Goal: Task Accomplishment & Management: Complete application form

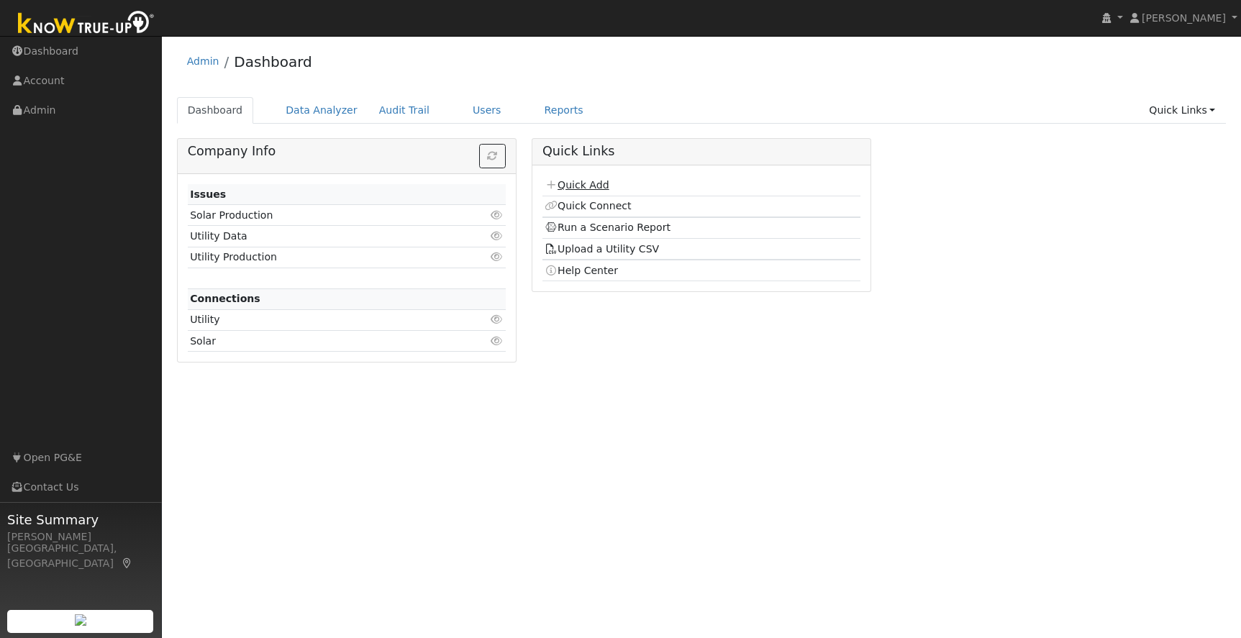
click at [571, 185] on link "Quick Add" at bounding box center [577, 185] width 64 height 12
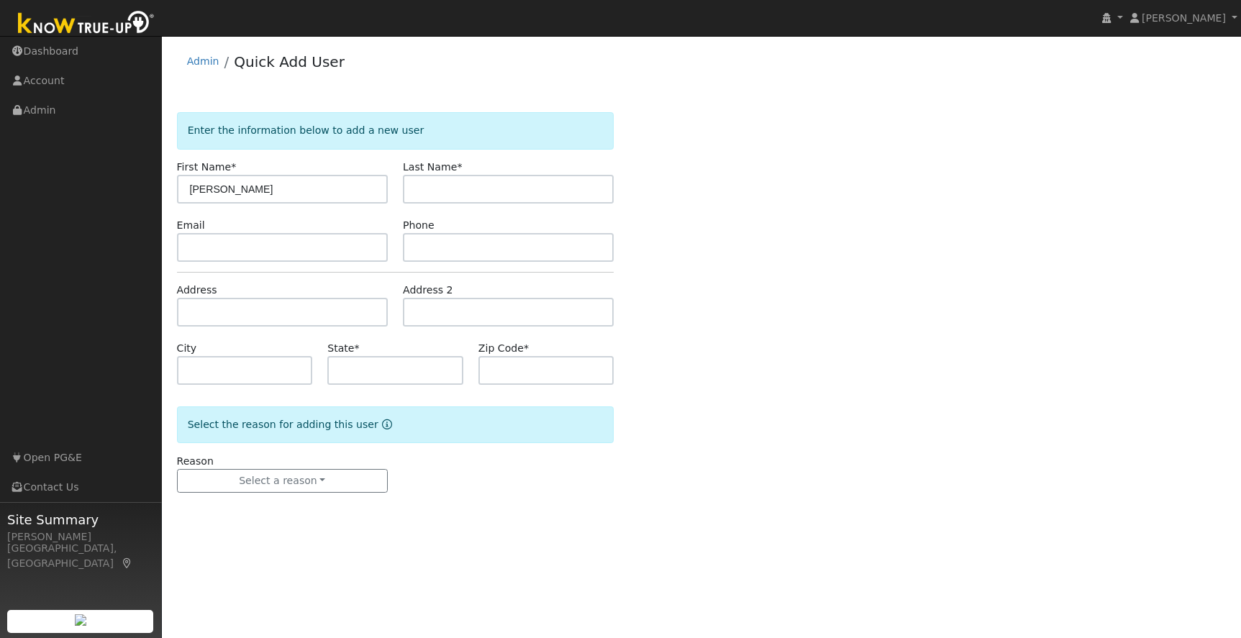
type input "[PERSON_NAME]"
paste input "[EMAIL_ADDRESS][DOMAIN_NAME]"
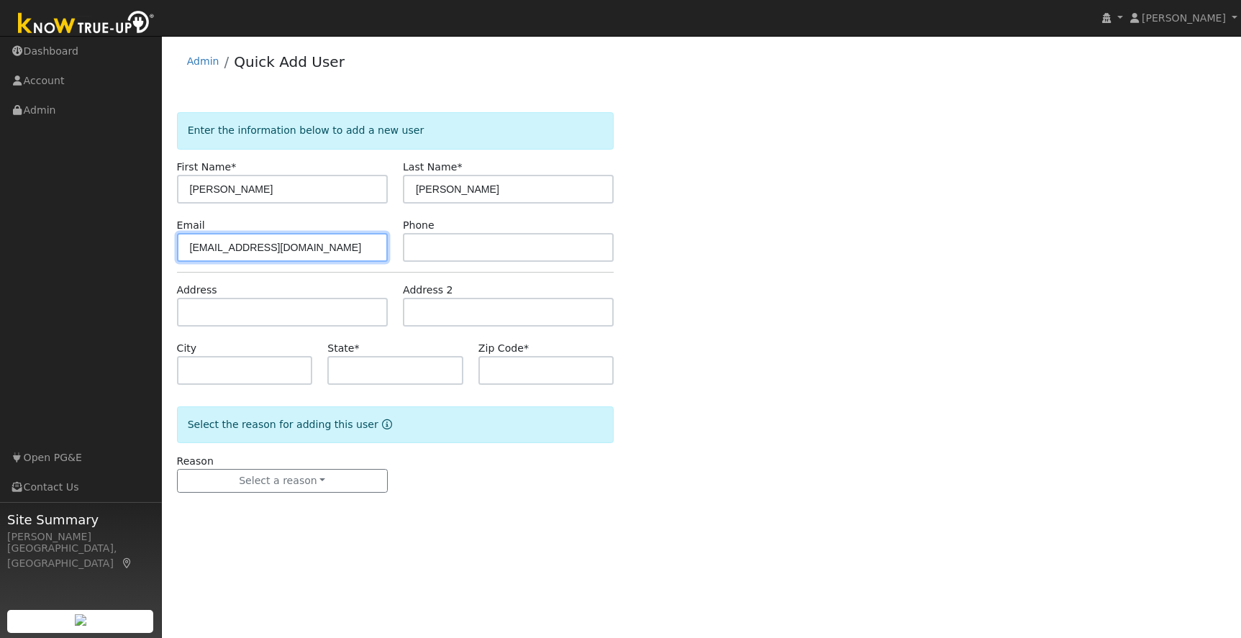
type input "[EMAIL_ADDRESS][DOMAIN_NAME]"
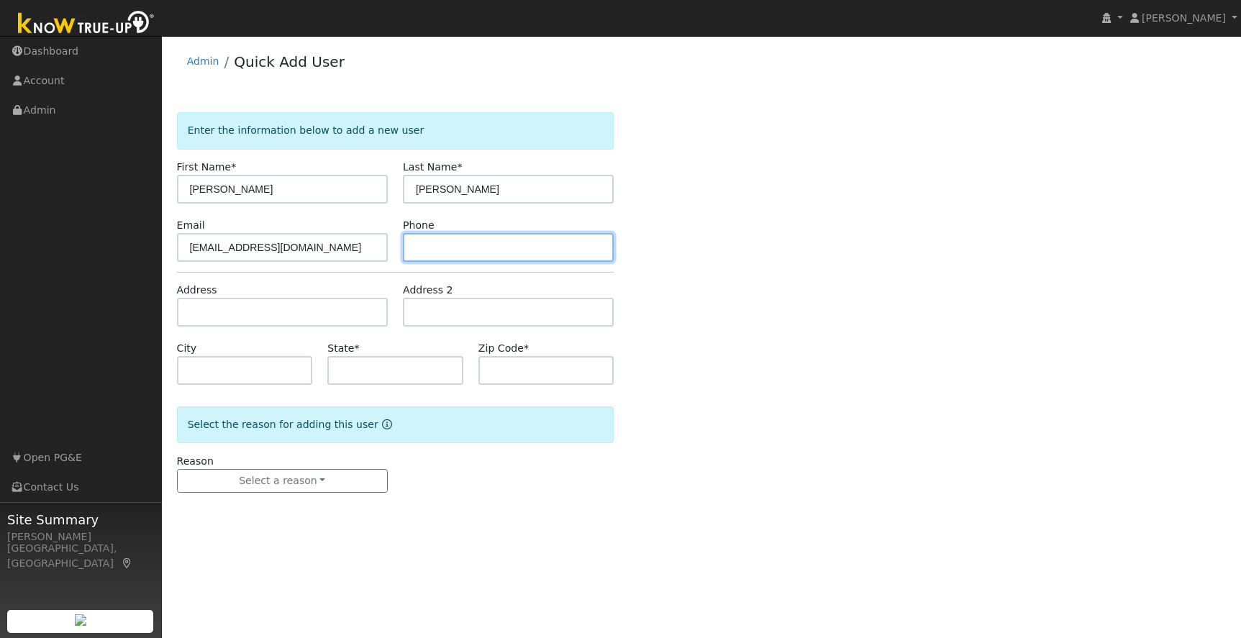
click at [440, 246] on input "text" at bounding box center [508, 247] width 211 height 29
paste input "[PHONE_NUMBER]"
type input "510-324-1047"
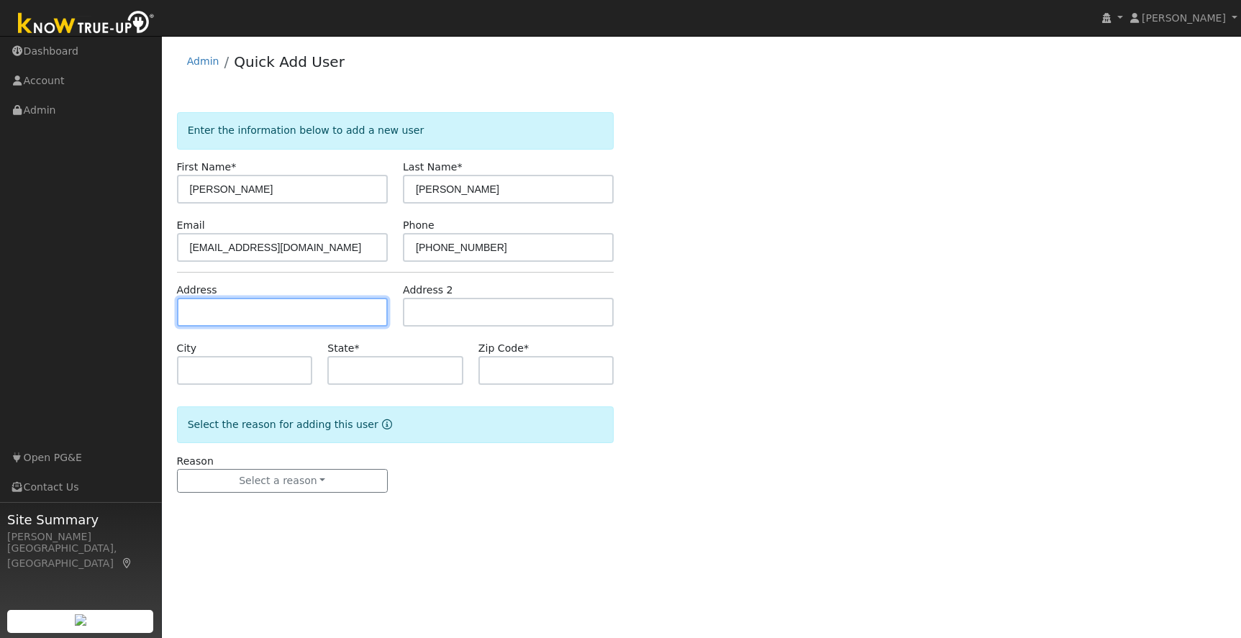
click at [270, 315] on input "text" at bounding box center [282, 312] width 211 height 29
paste input "13849 Northridge Road"
type input "13849 Northridge Road"
type input "Sonora"
type input "CA"
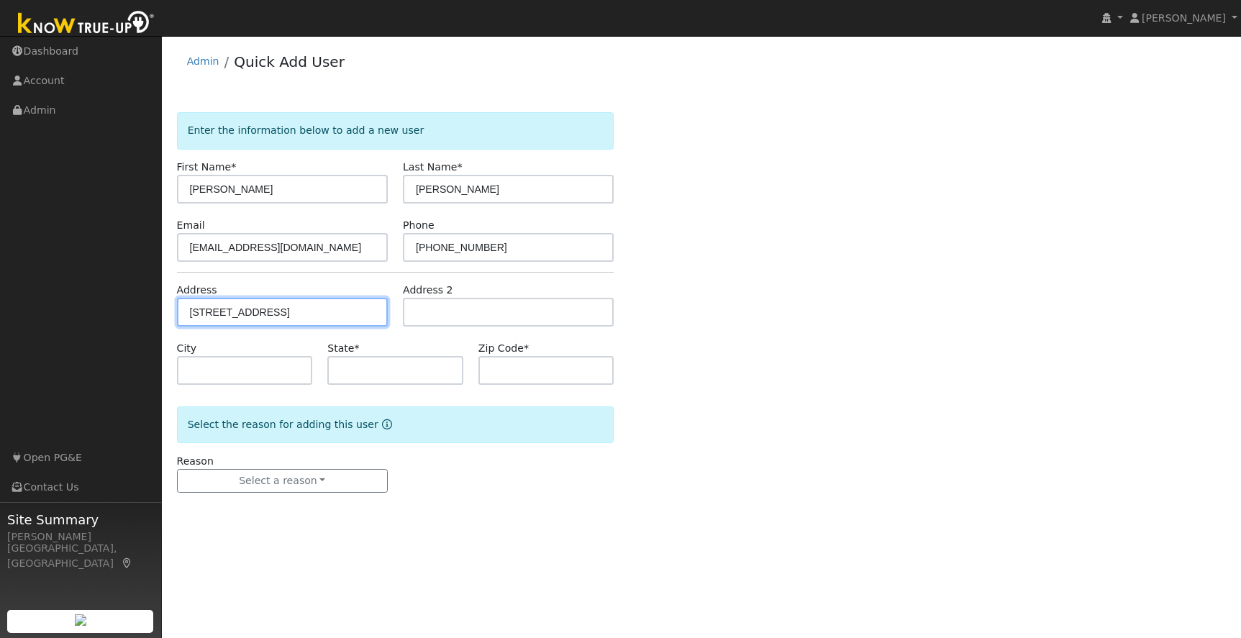
type input "95370"
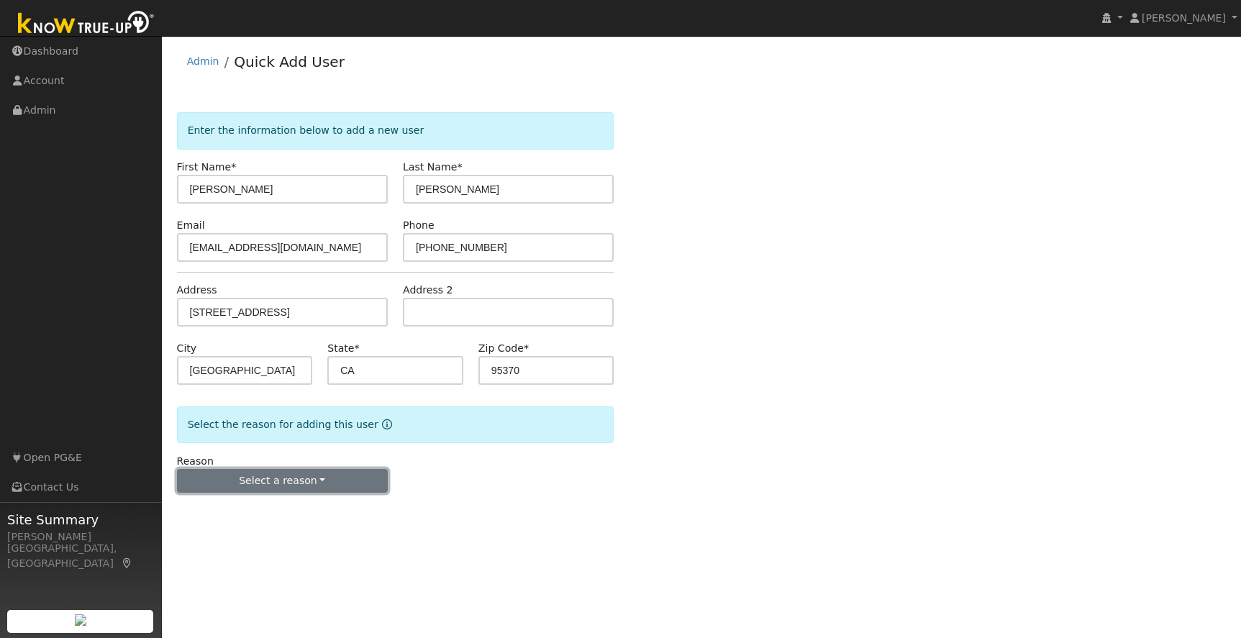
click at [291, 476] on button "Select a reason" at bounding box center [282, 481] width 211 height 24
click at [221, 514] on link "New lead" at bounding box center [257, 511] width 159 height 20
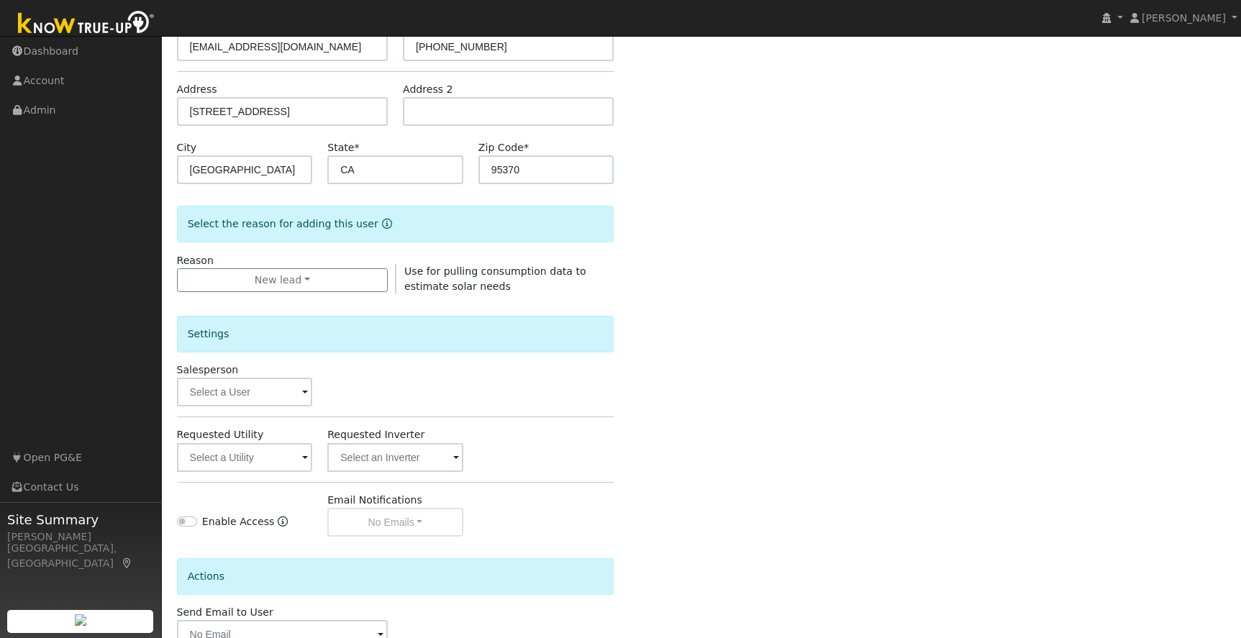
scroll to position [241, 0]
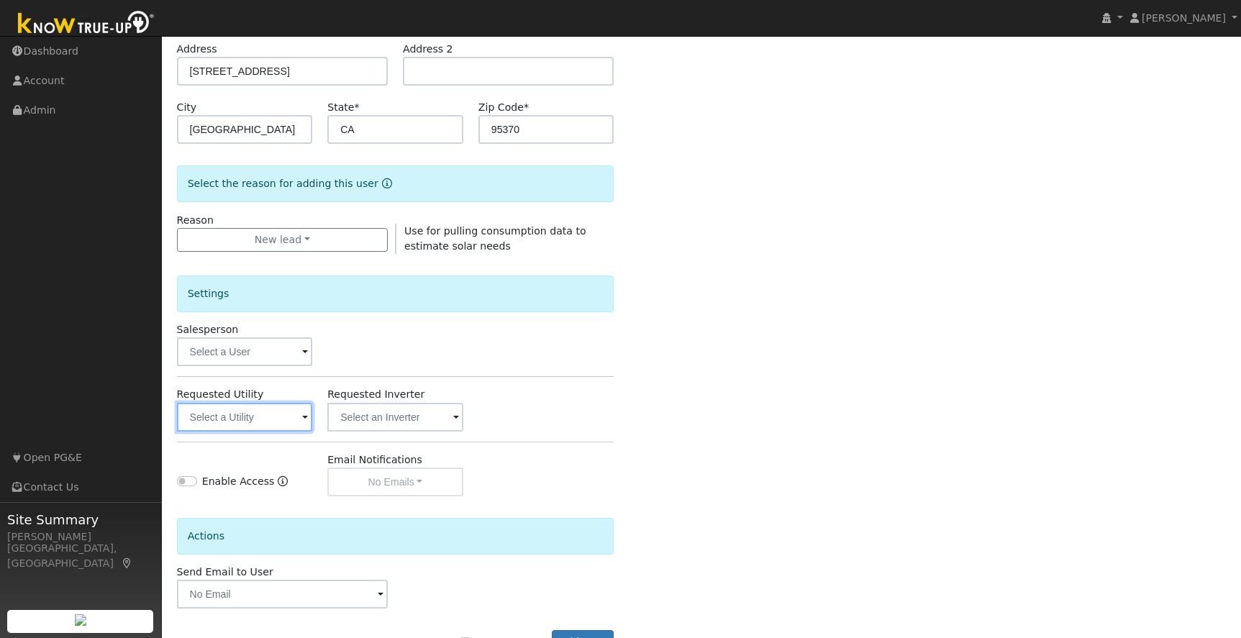
click at [278, 413] on input "text" at bounding box center [245, 417] width 136 height 29
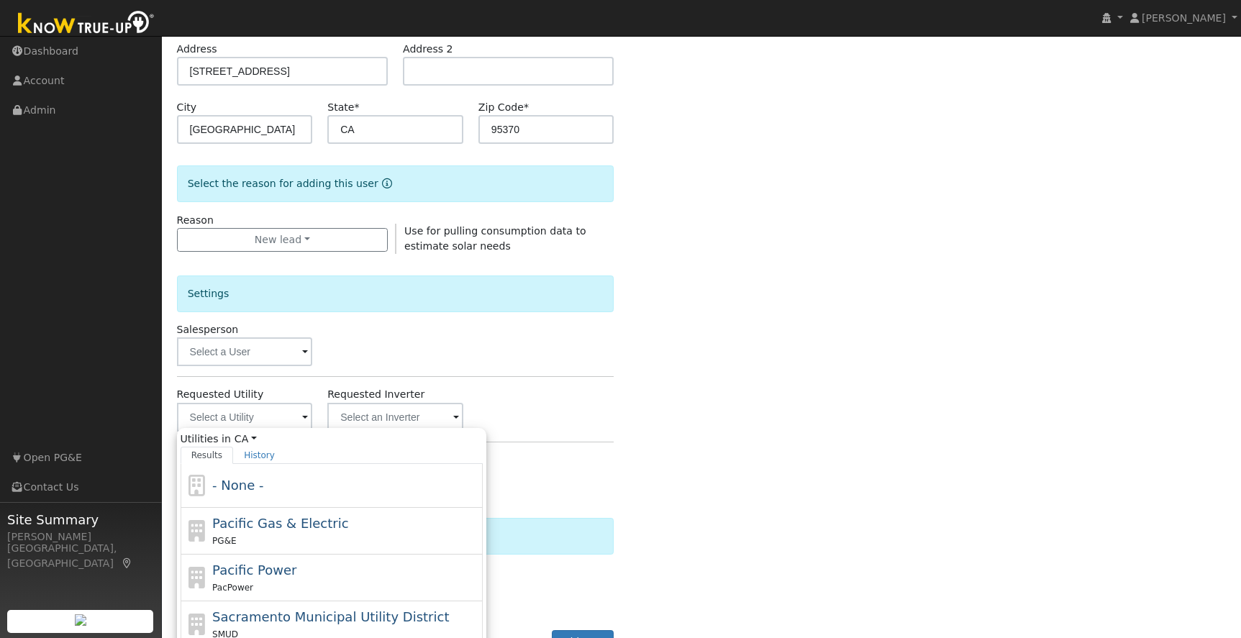
click at [291, 522] on span "Pacific Gas & Electric" at bounding box center [280, 523] width 136 height 15
type input "Pacific Gas & Electric"
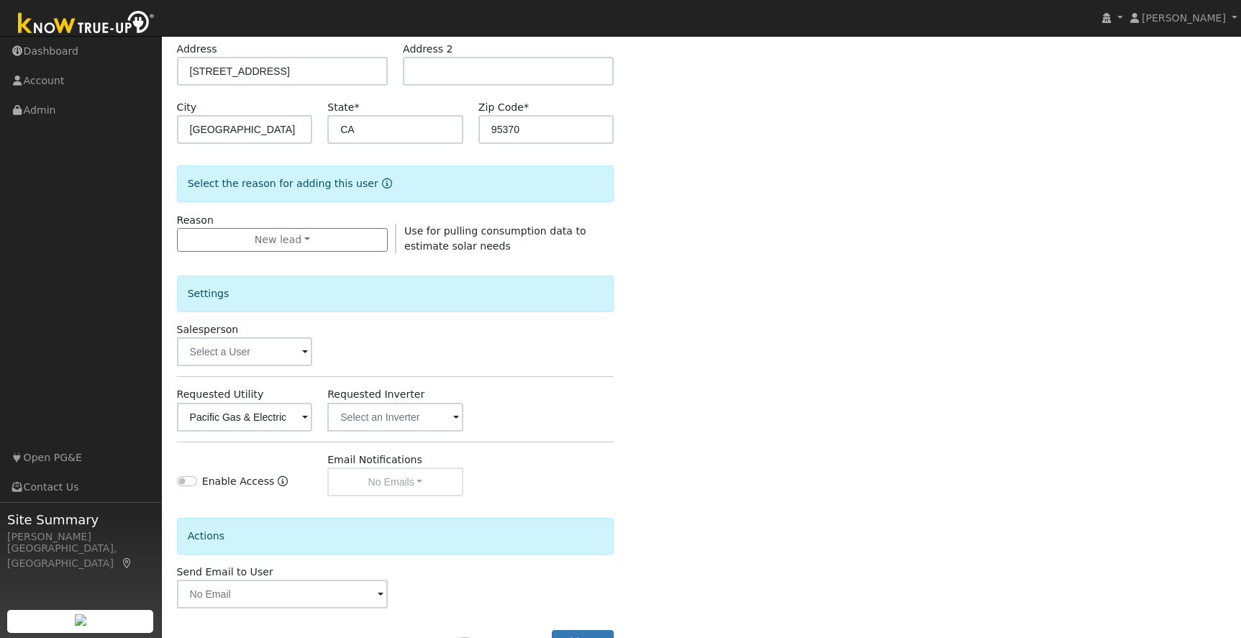
scroll to position [294, 0]
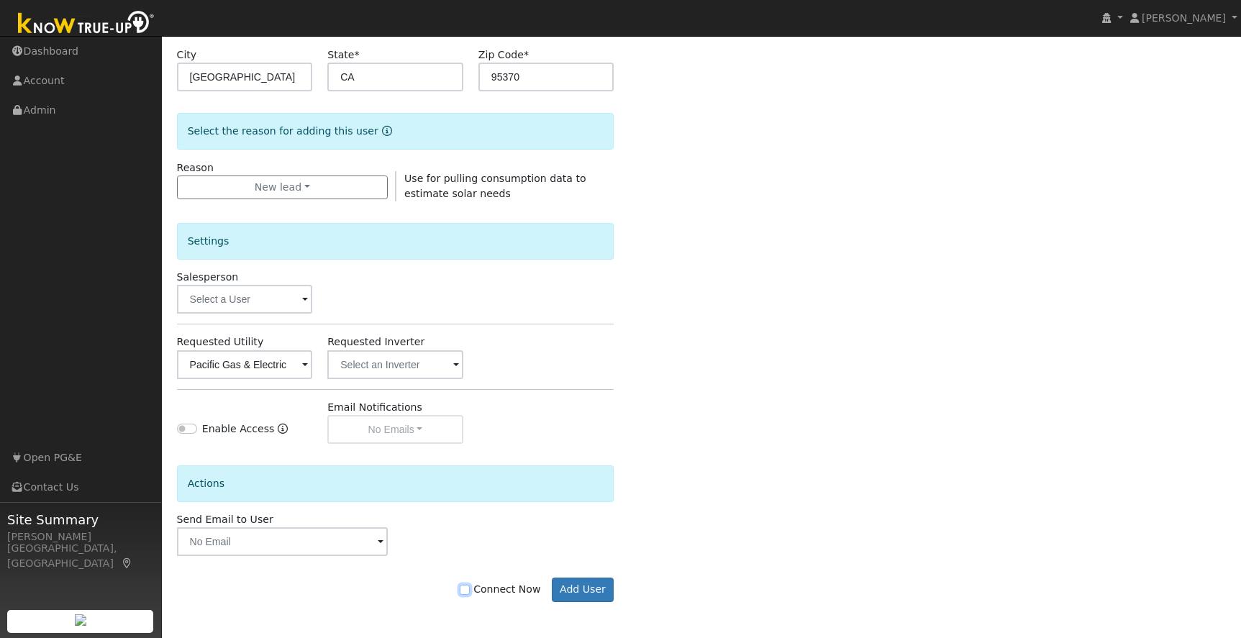
click at [470, 591] on input "Connect Now" at bounding box center [465, 590] width 10 height 10
checkbox input "true"
drag, startPoint x: 575, startPoint y: 591, endPoint x: 566, endPoint y: 588, distance: 9.1
click at [574, 590] on button "Add User" at bounding box center [583, 590] width 63 height 24
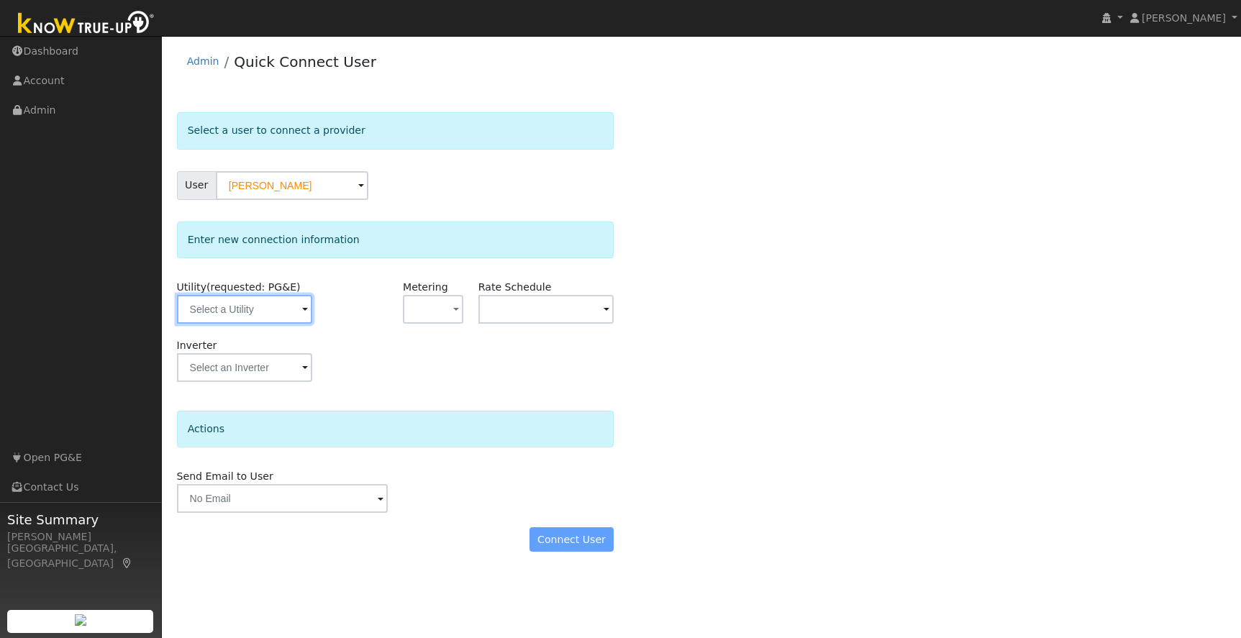
click at [250, 322] on input "text" at bounding box center [245, 309] width 136 height 29
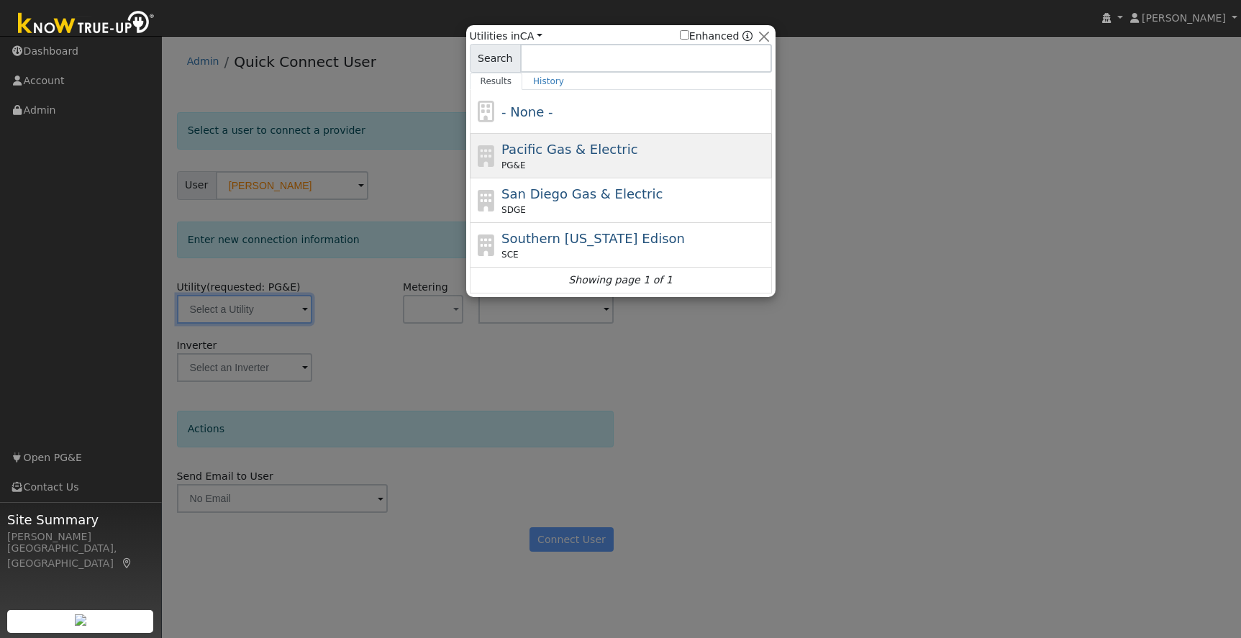
click at [669, 158] on div "Pacific Gas & Electric PG&E" at bounding box center [634, 156] width 267 height 32
type input "PG&E"
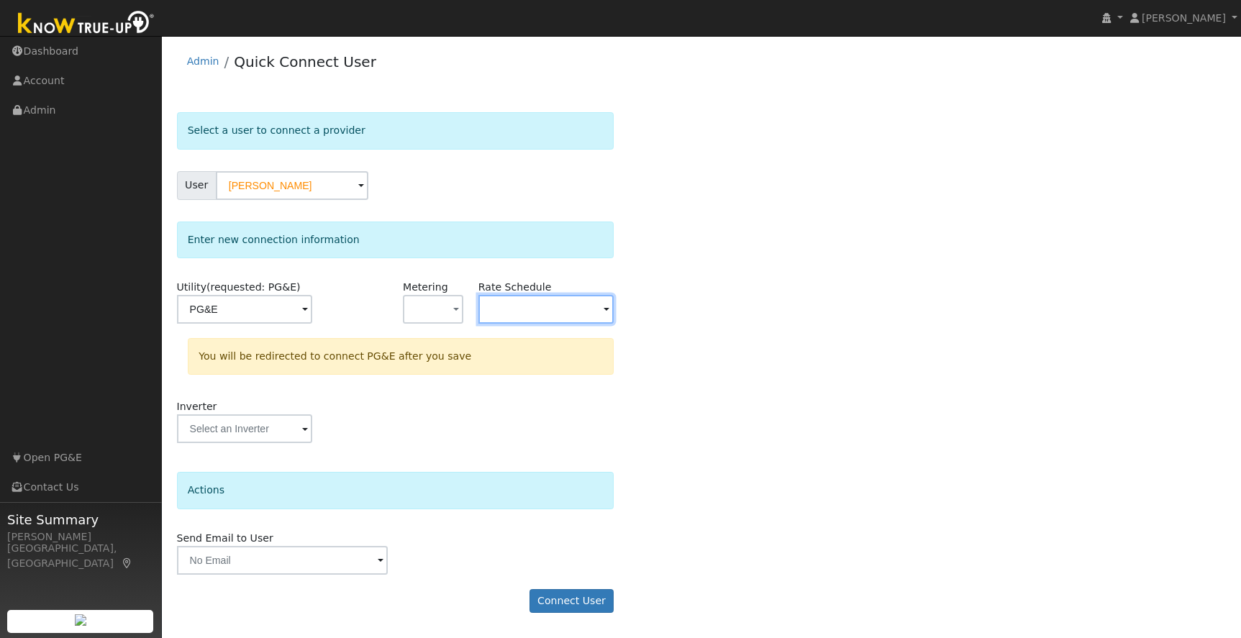
click at [532, 307] on input "text" at bounding box center [546, 309] width 136 height 29
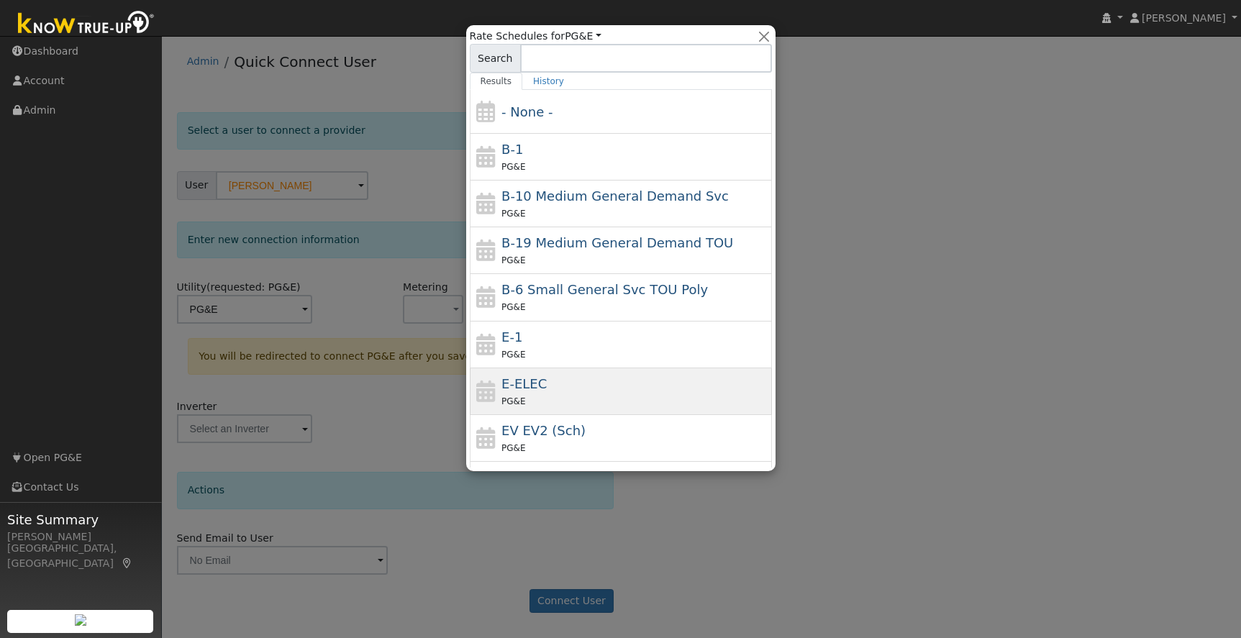
click at [575, 389] on div "E-ELEC PG&E" at bounding box center [634, 391] width 267 height 35
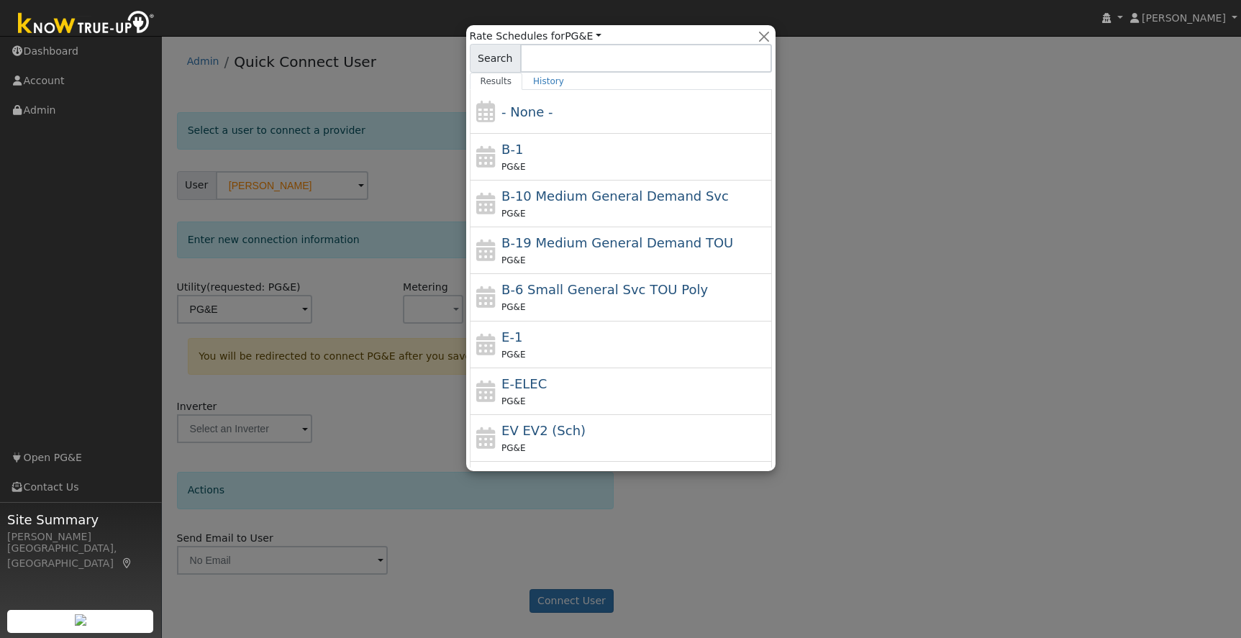
type input "E-ELEC"
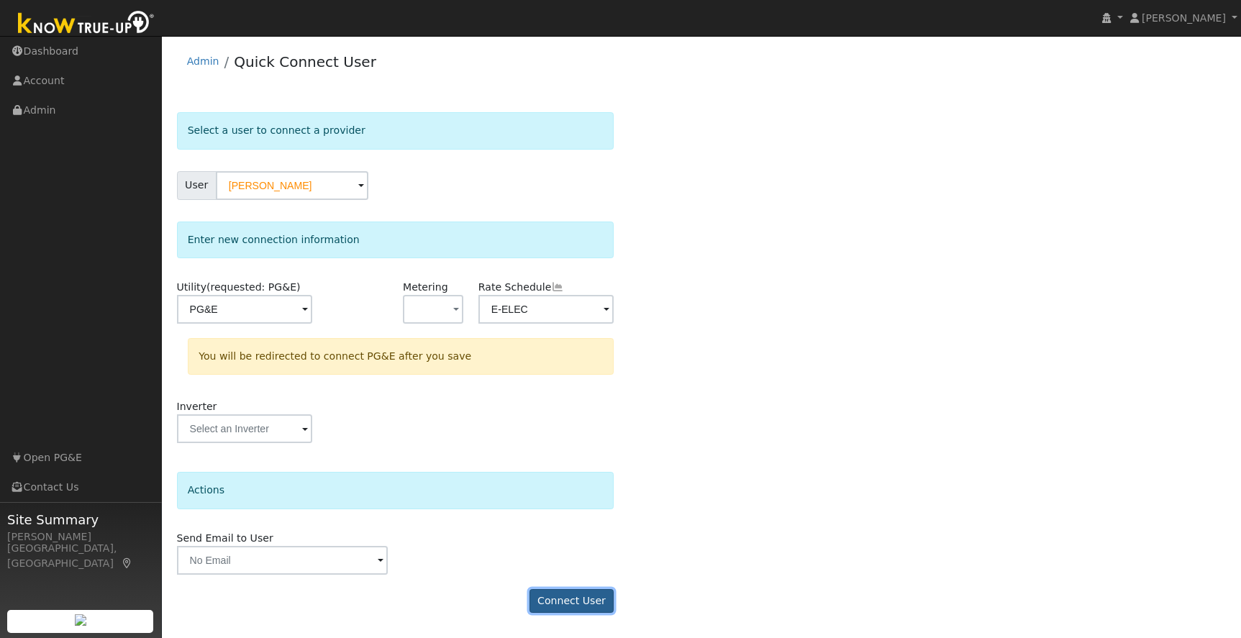
click at [576, 596] on button "Connect User" at bounding box center [572, 601] width 85 height 24
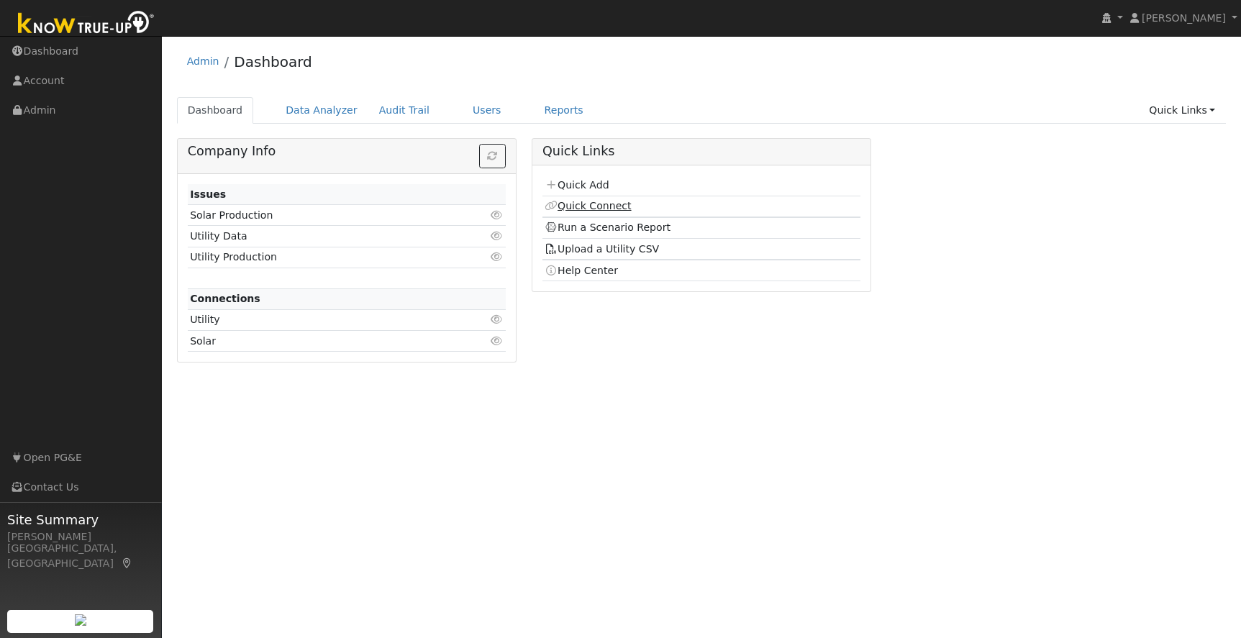
click at [576, 206] on link "Quick Connect" at bounding box center [588, 206] width 86 height 12
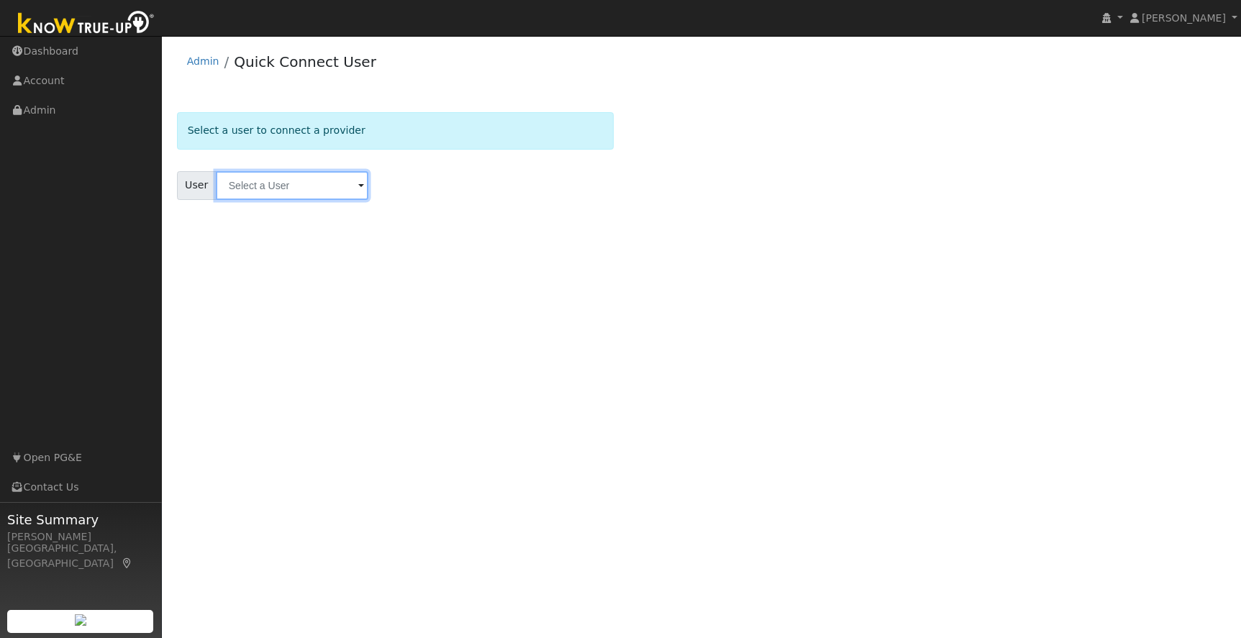
click at [255, 188] on input "text" at bounding box center [292, 185] width 153 height 29
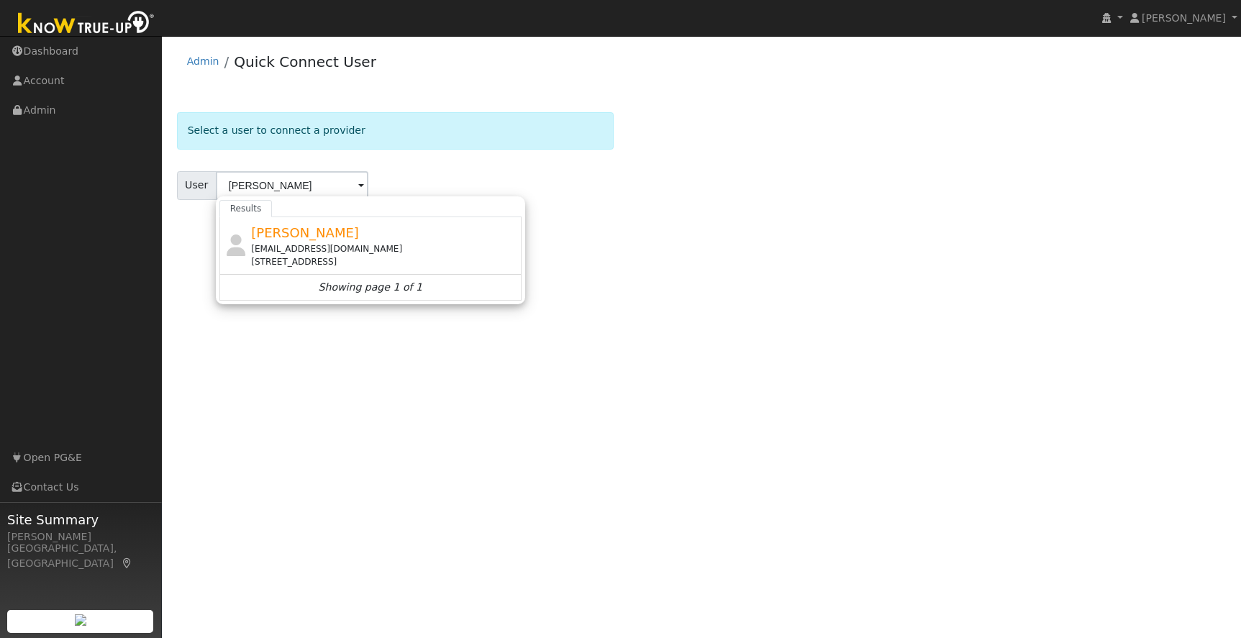
click at [307, 238] on span "[PERSON_NAME]" at bounding box center [305, 232] width 108 height 15
type input "[PERSON_NAME]"
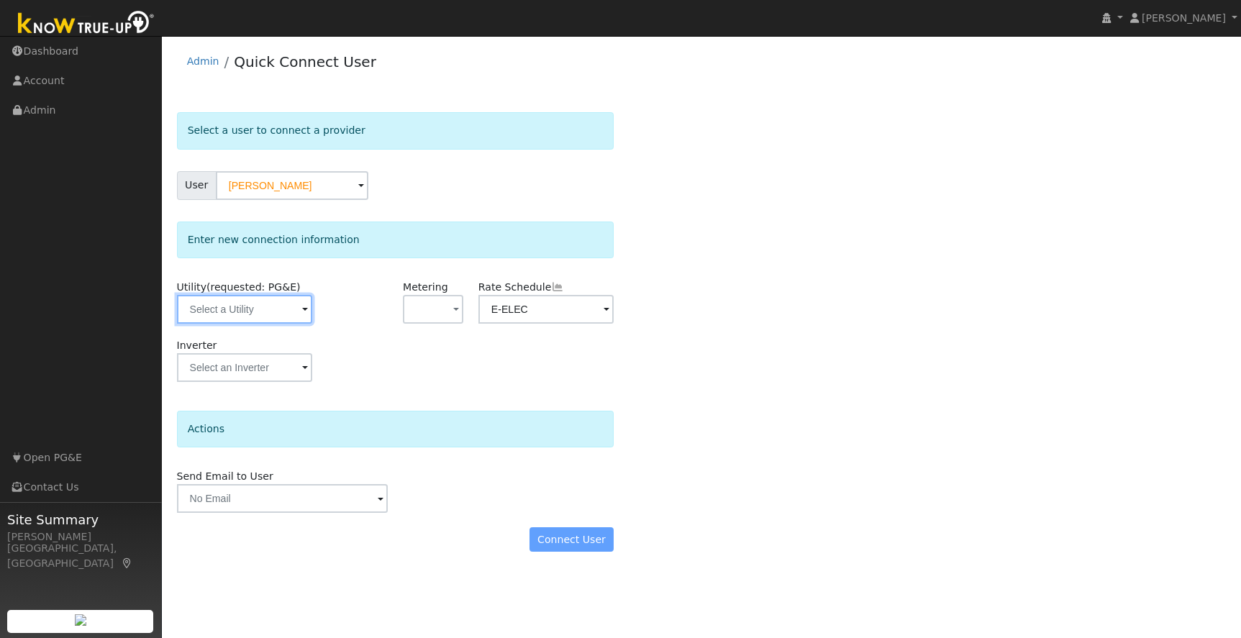
click at [242, 315] on input "text" at bounding box center [245, 309] width 136 height 29
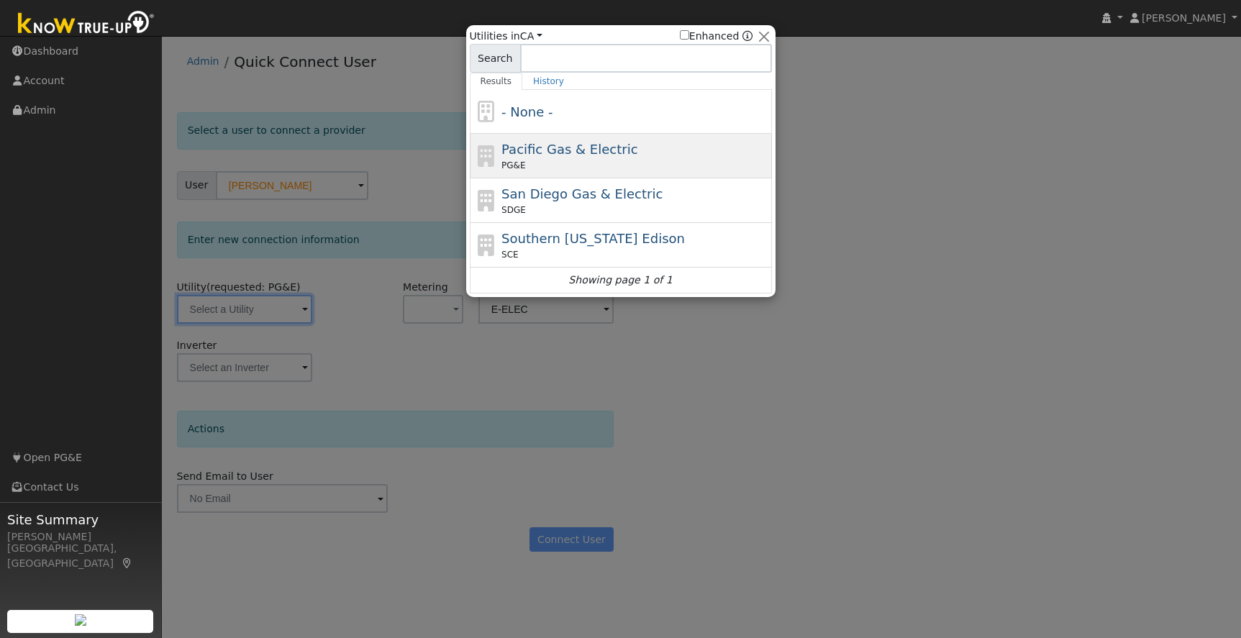
click at [646, 159] on div "PG&E" at bounding box center [634, 165] width 267 height 13
type input "PG&E"
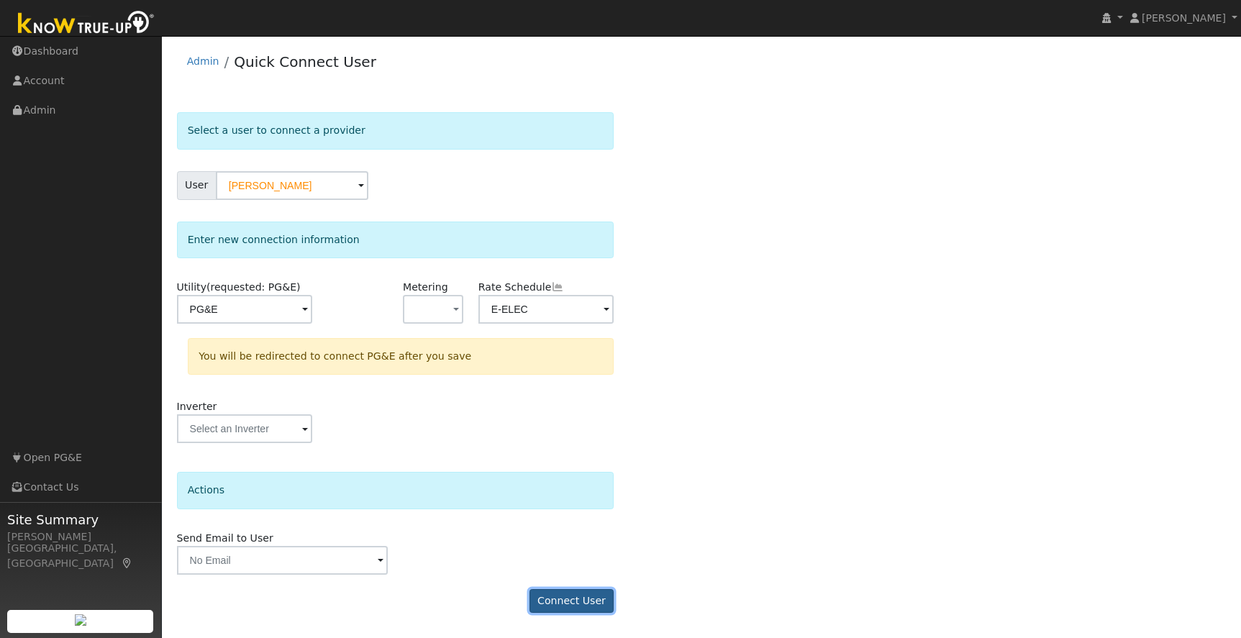
click at [566, 594] on button "Connect User" at bounding box center [572, 601] width 85 height 24
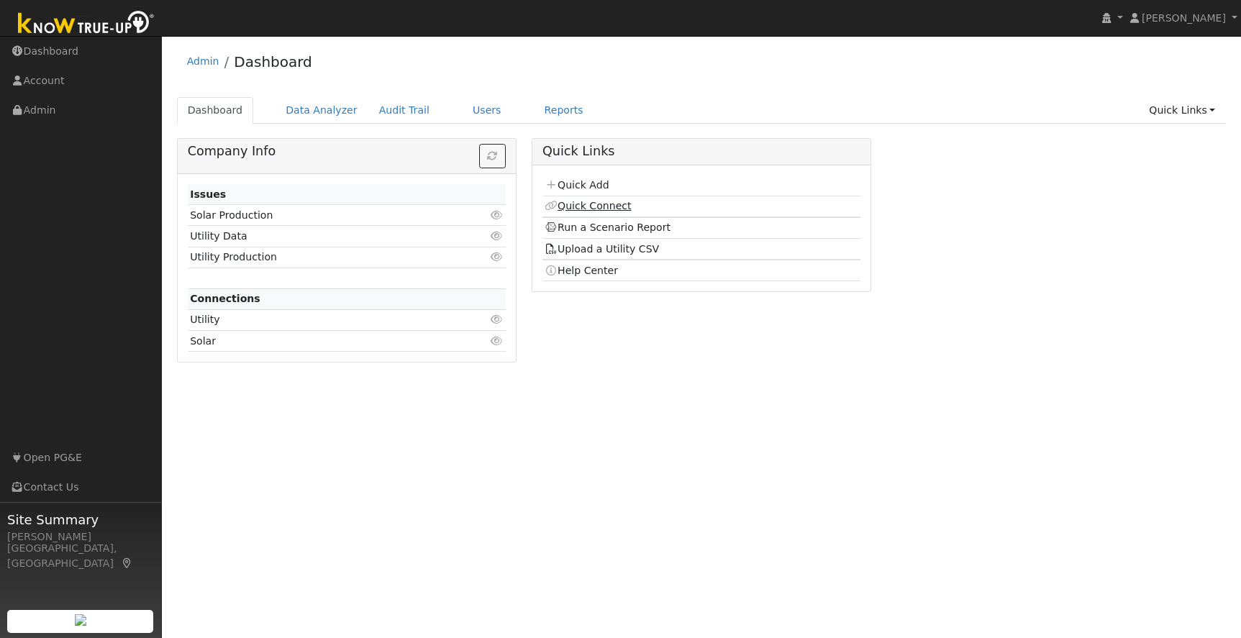
click at [609, 208] on link "Quick Connect" at bounding box center [588, 206] width 86 height 12
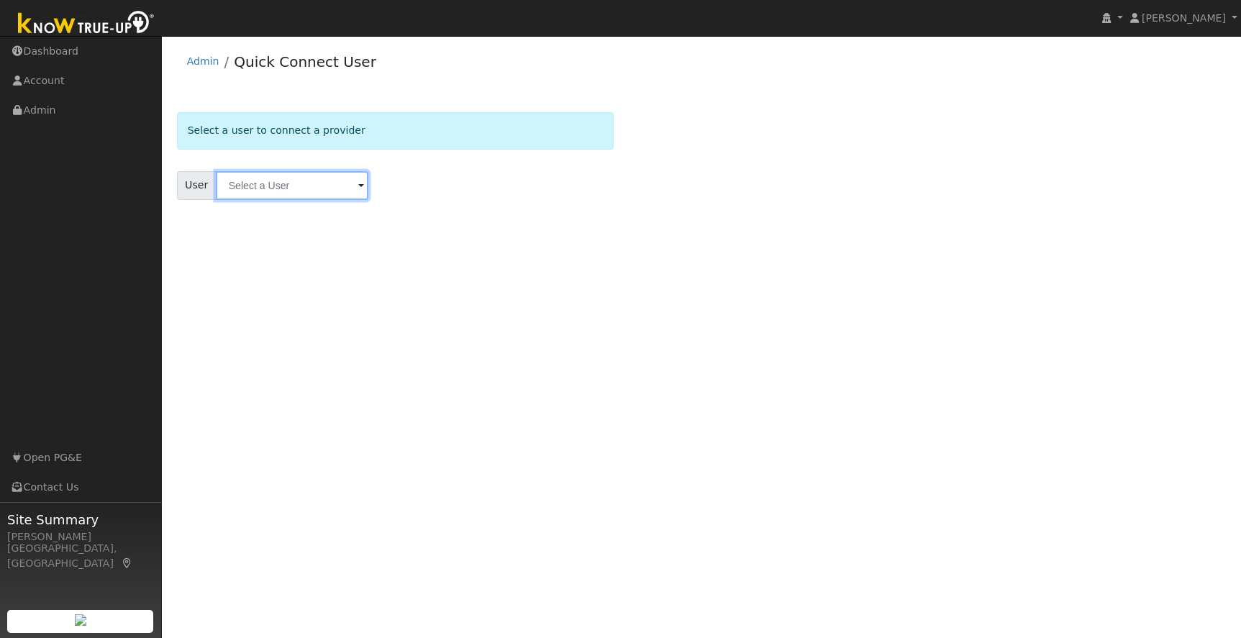
click at [252, 186] on input "text" at bounding box center [292, 185] width 153 height 29
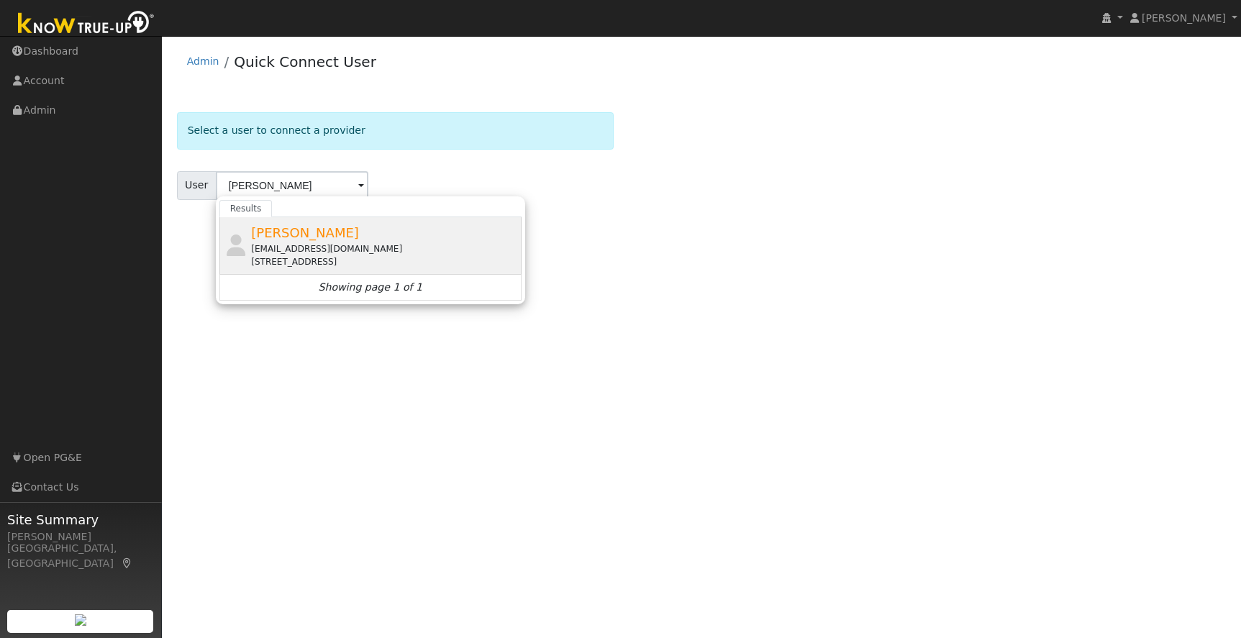
click at [290, 237] on span "[PERSON_NAME]" at bounding box center [305, 232] width 108 height 15
type input "[PERSON_NAME]"
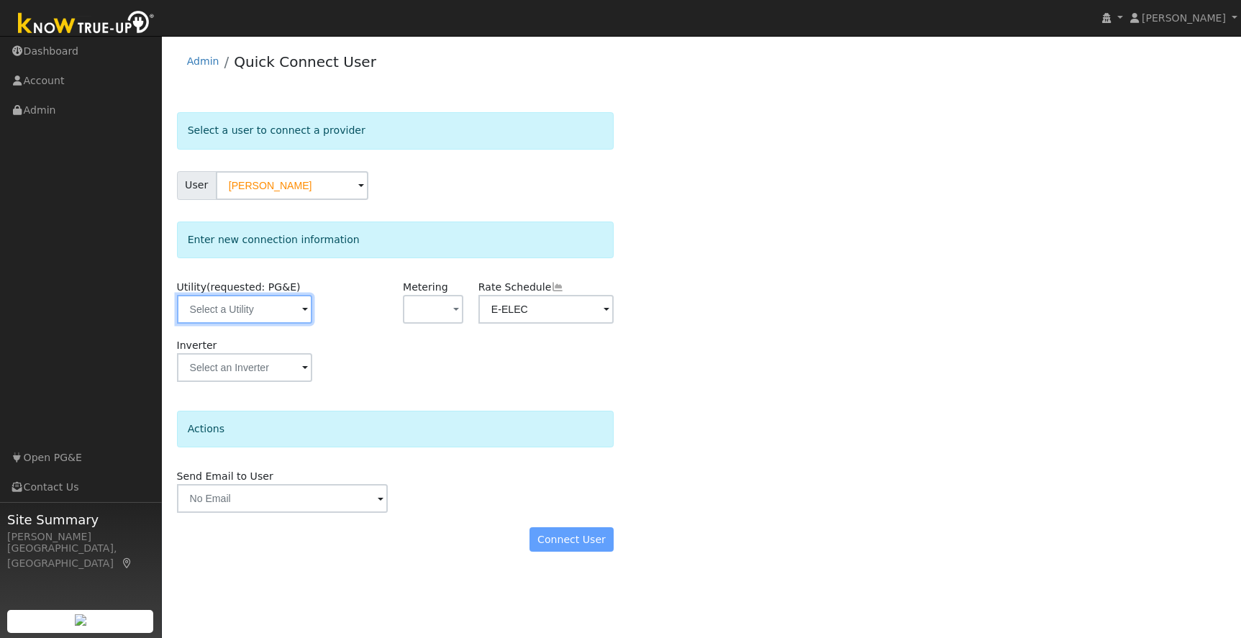
click at [243, 314] on input "text" at bounding box center [245, 309] width 136 height 29
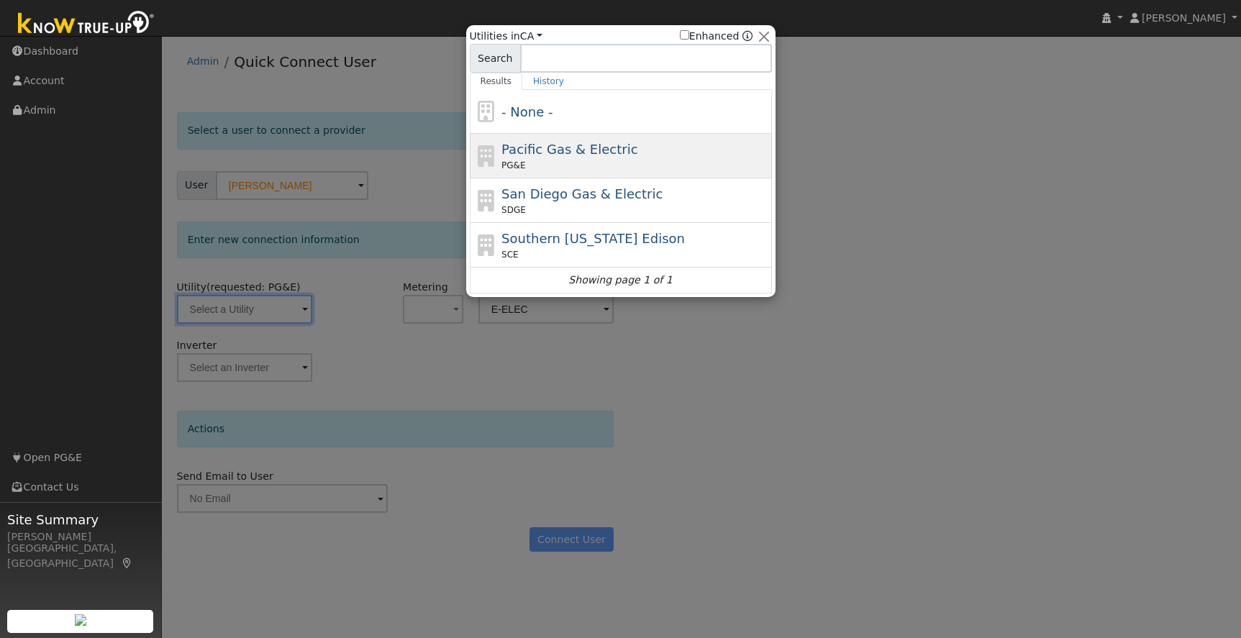
click at [634, 140] on div "Pacific Gas & Electric PG&E" at bounding box center [634, 156] width 267 height 32
type input "PG&E"
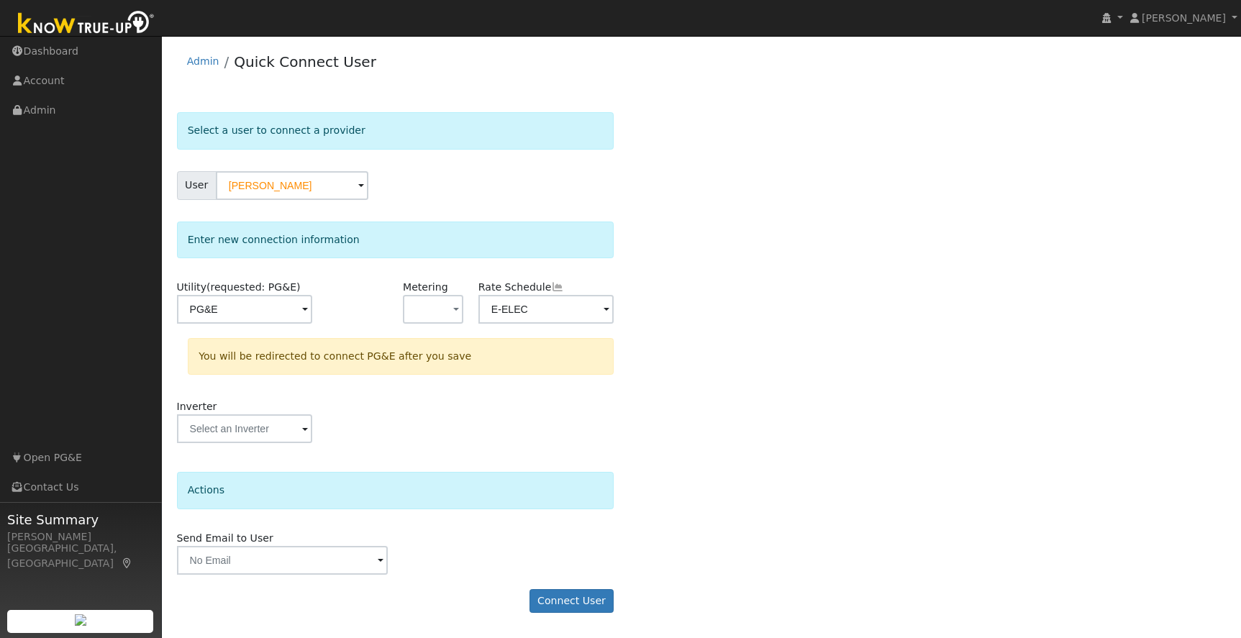
click at [458, 535] on div "Send Email to User Delete Email Template Are you sure you want to delete ? Canc…" at bounding box center [395, 553] width 453 height 44
click at [571, 599] on button "Connect User" at bounding box center [572, 601] width 85 height 24
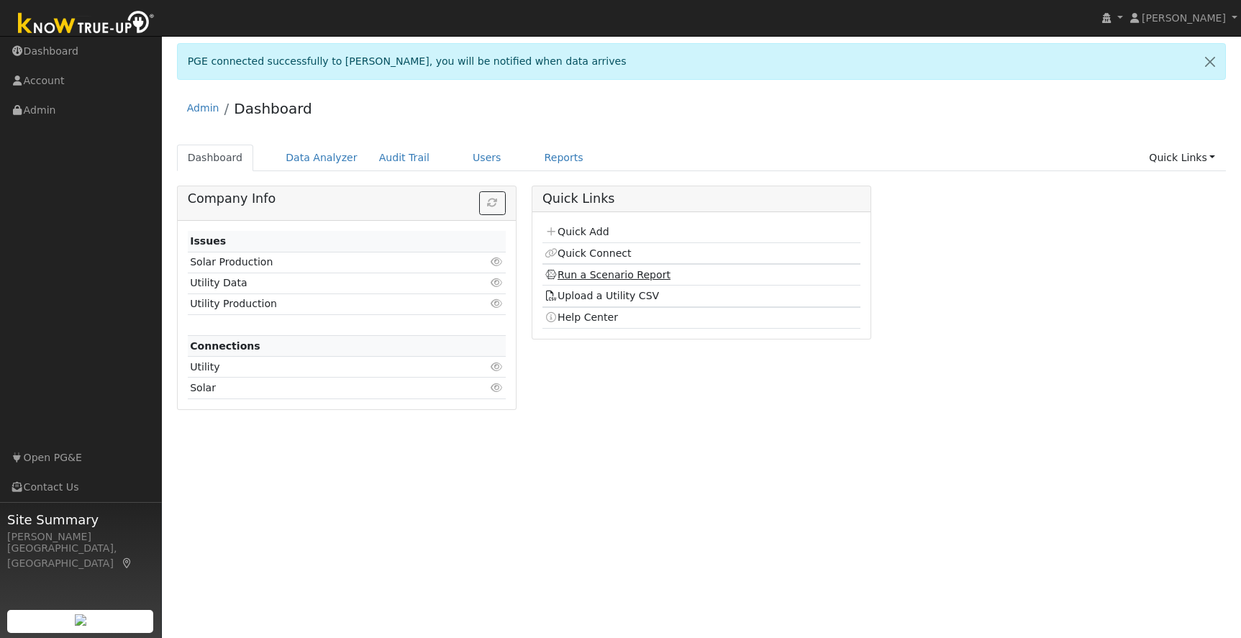
click at [612, 279] on link "Run a Scenario Report" at bounding box center [608, 275] width 126 height 12
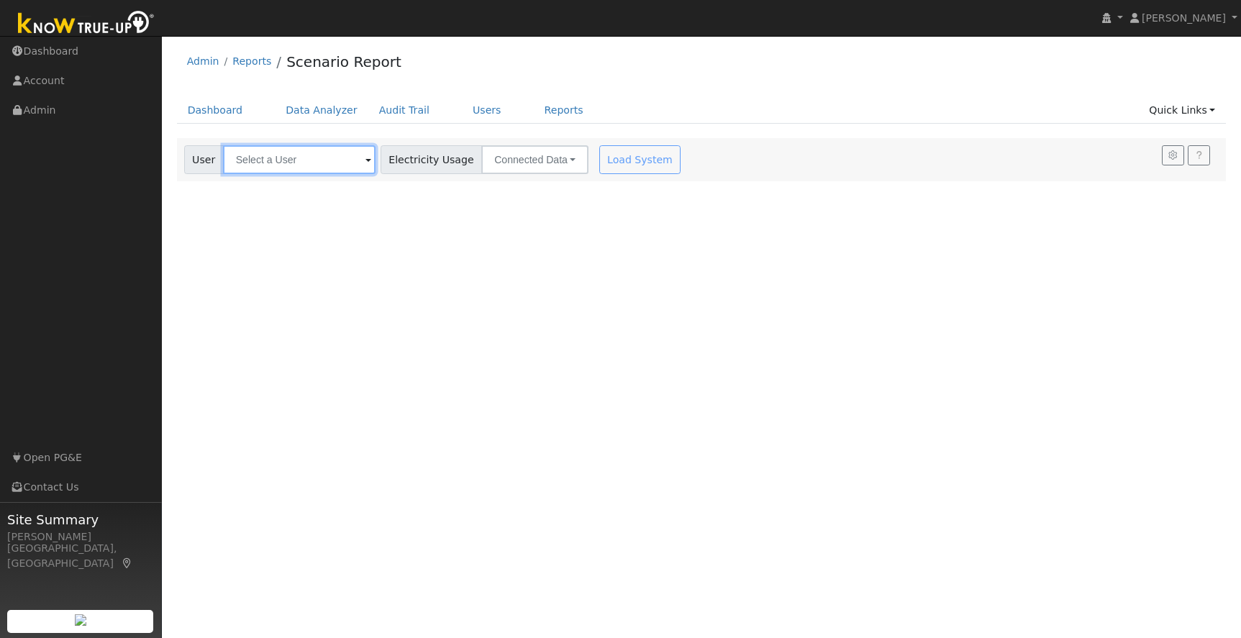
click at [305, 163] on input "text" at bounding box center [299, 159] width 153 height 29
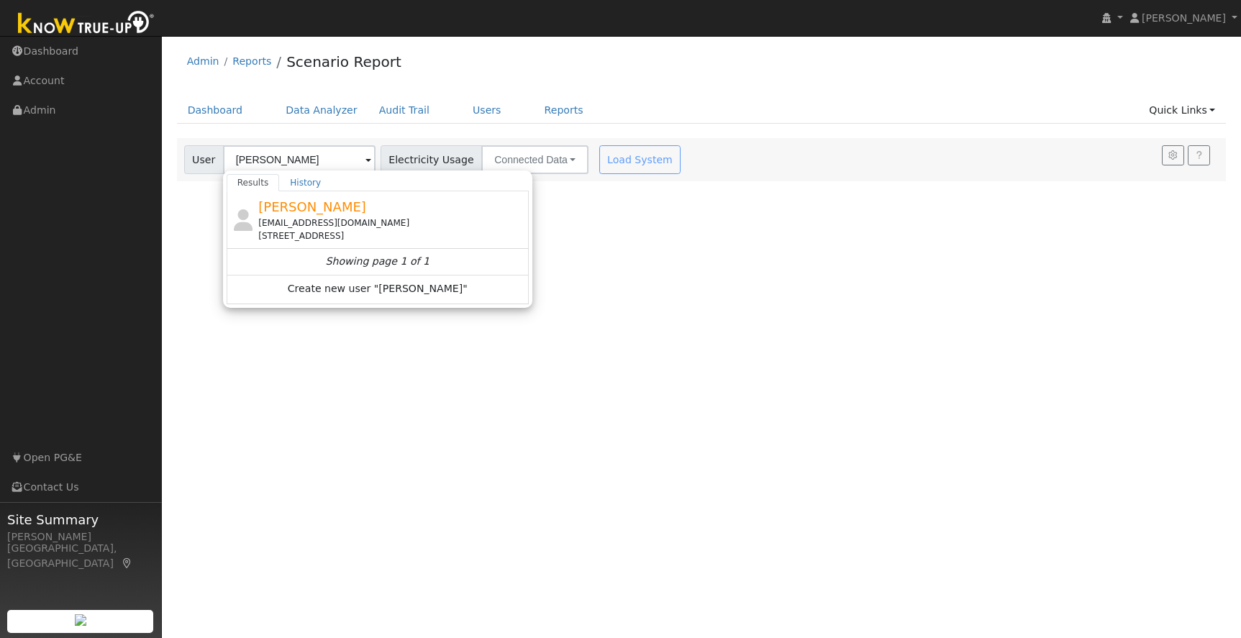
drag, startPoint x: 288, startPoint y: 221, endPoint x: 280, endPoint y: 221, distance: 7.9
click at [288, 221] on div "[EMAIL_ADDRESS][DOMAIN_NAME]" at bounding box center [391, 223] width 267 height 13
type input "[PERSON_NAME]"
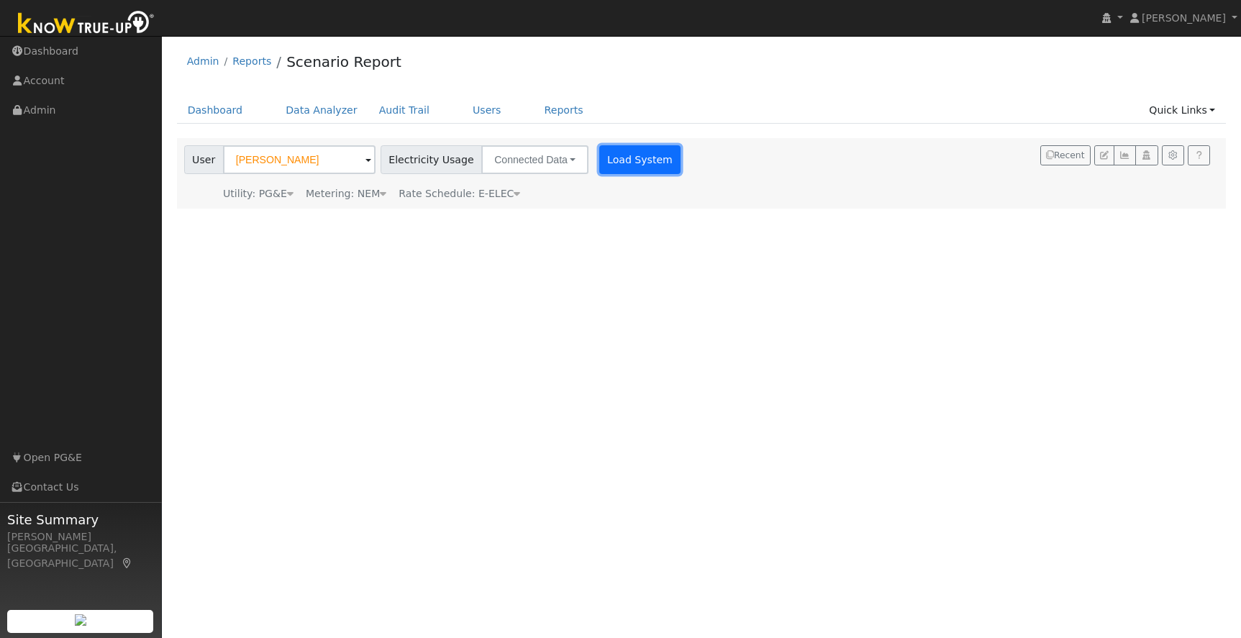
click at [607, 163] on button "Load System" at bounding box center [640, 159] width 82 height 29
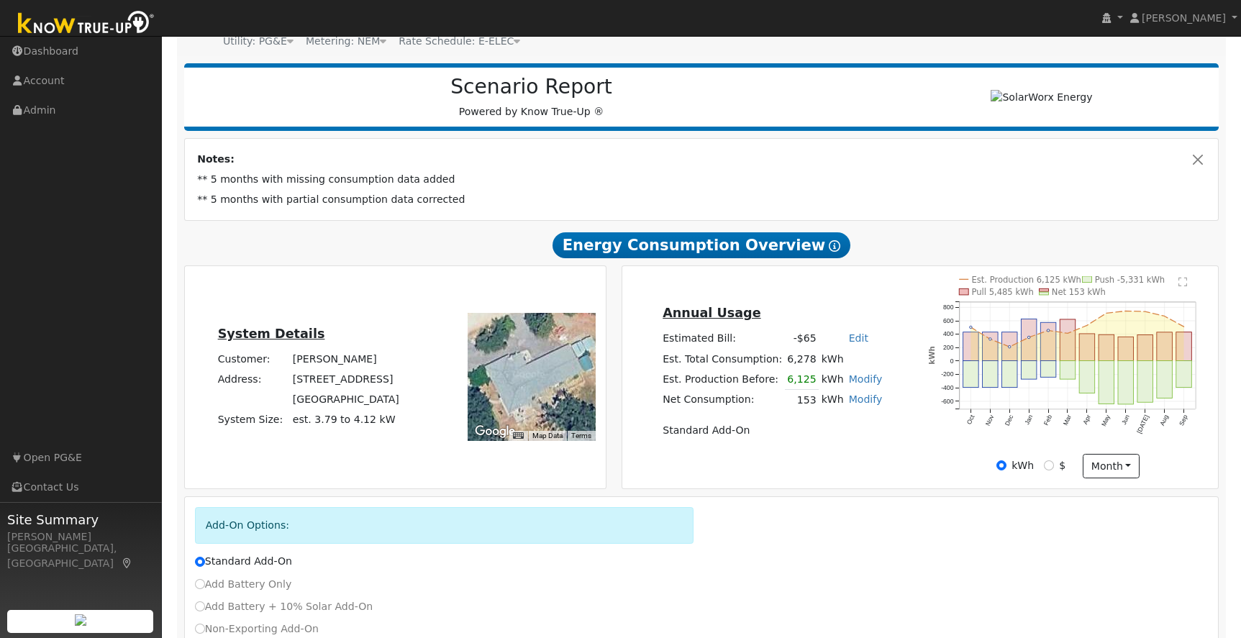
scroll to position [163, 0]
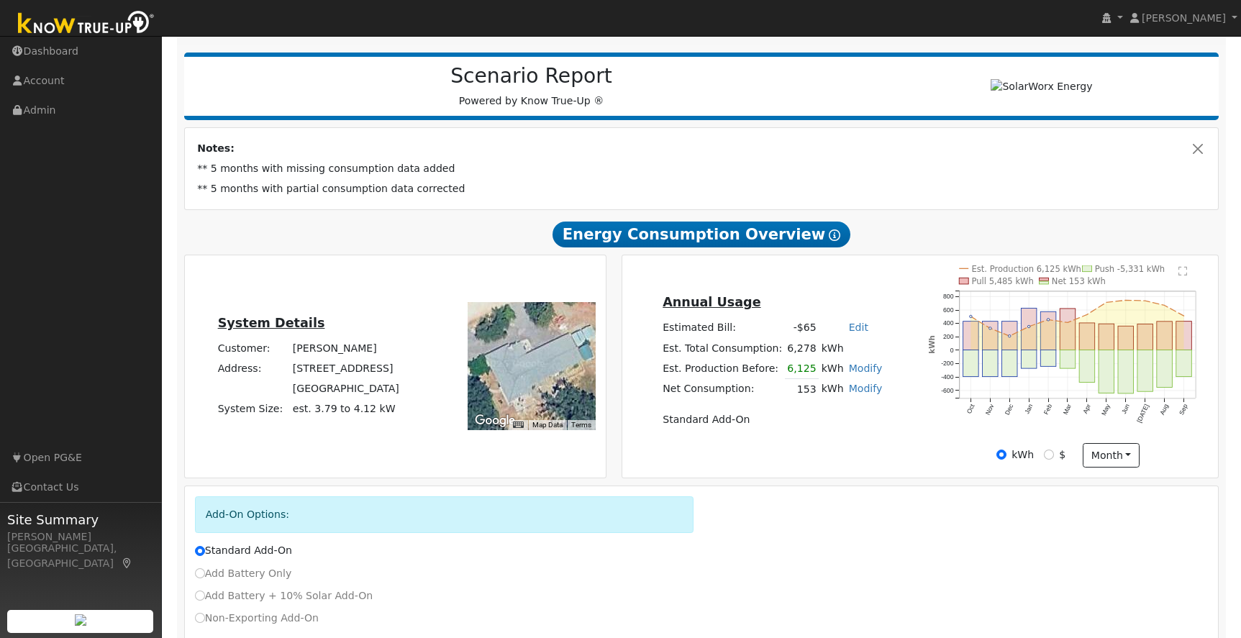
drag, startPoint x: 289, startPoint y: 370, endPoint x: 399, endPoint y: 368, distance: 109.4
click at [399, 368] on td "[STREET_ADDRESS]" at bounding box center [346, 369] width 112 height 20
copy td "[STREET_ADDRESS]"
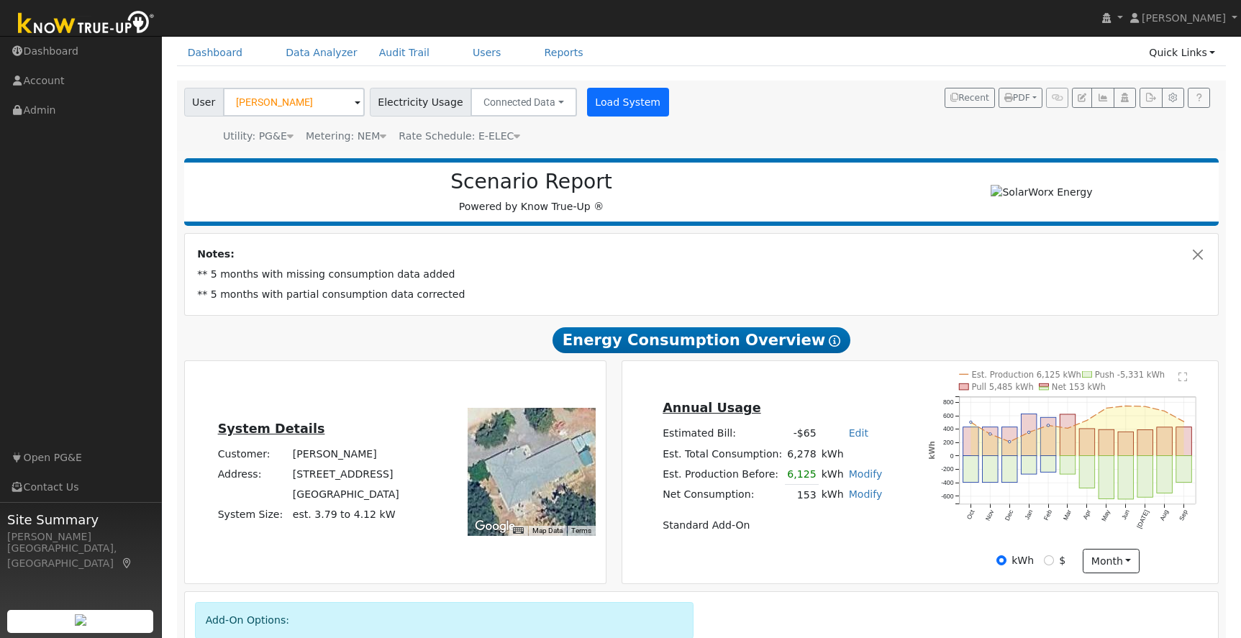
scroll to position [56, 0]
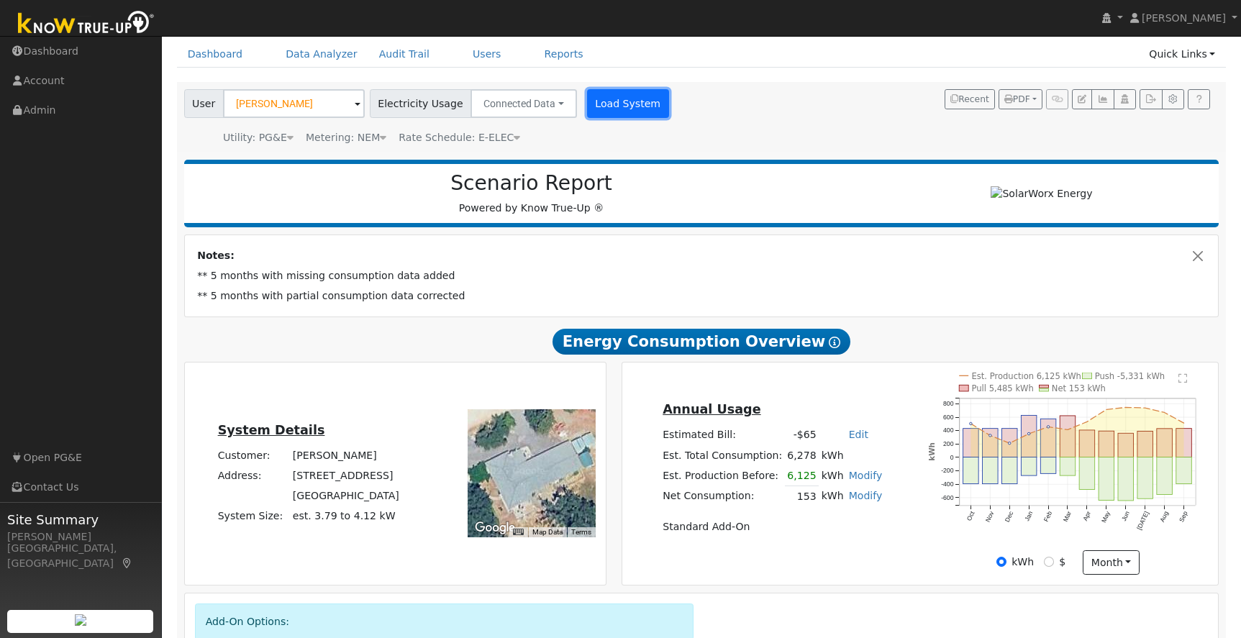
click at [587, 106] on button "Load System" at bounding box center [628, 103] width 82 height 29
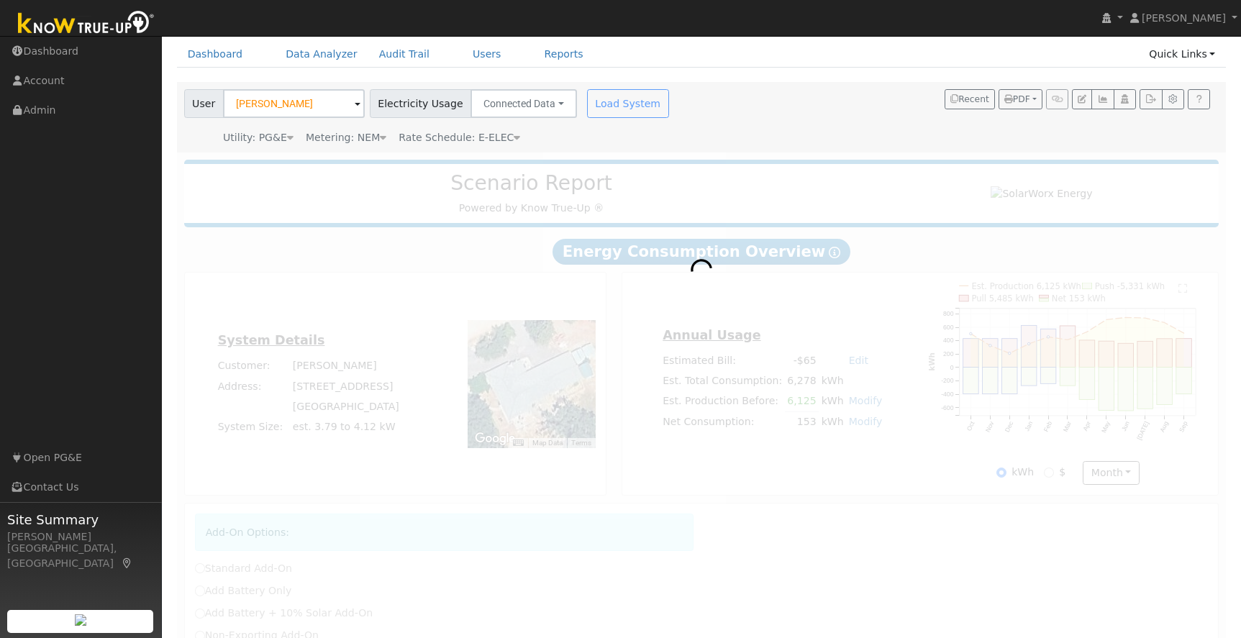
radio input "true"
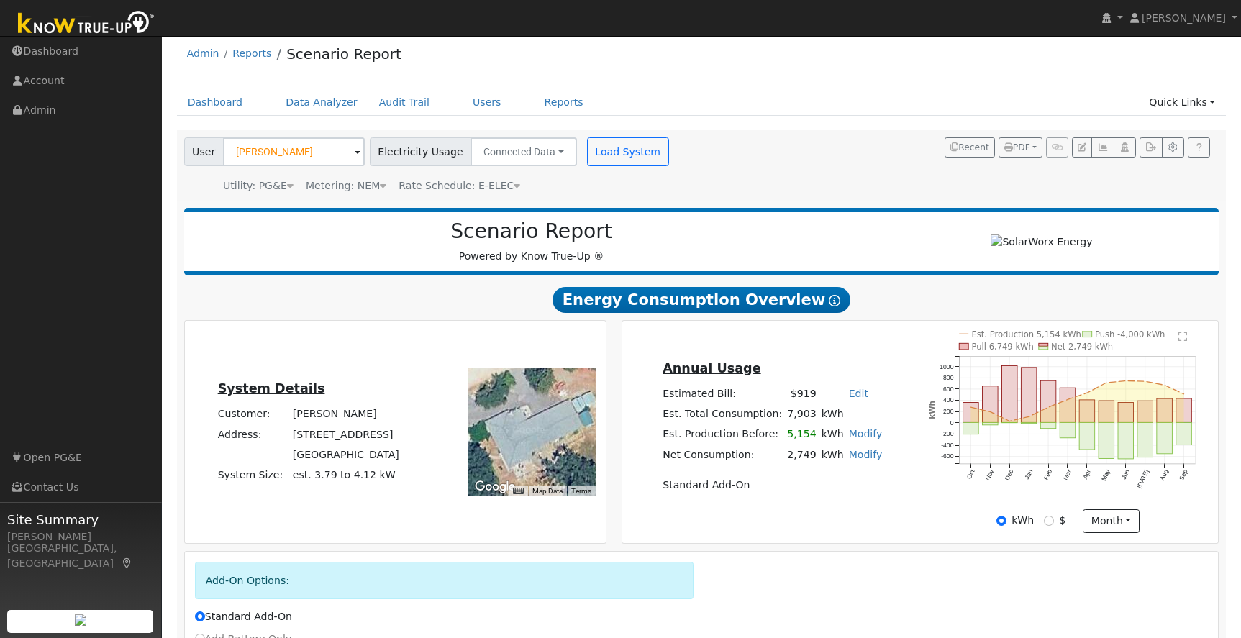
scroll to position [0, 0]
